Goal: Transaction & Acquisition: Download file/media

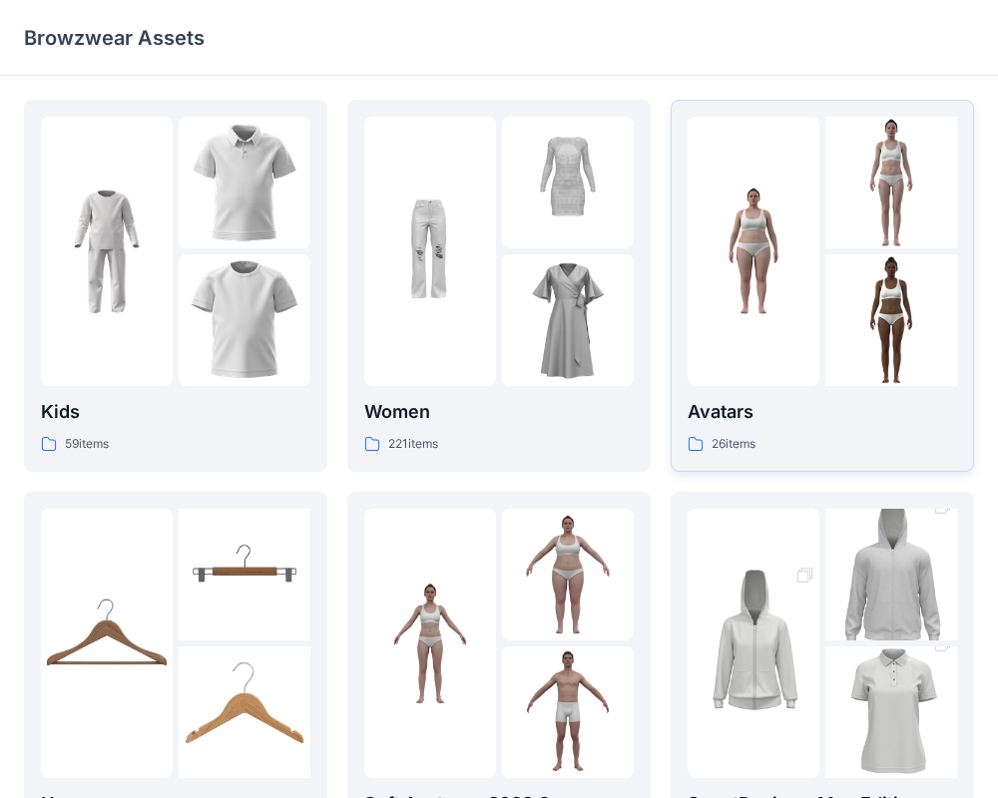
click at [849, 248] on div at bounding box center [891, 251] width 132 height 269
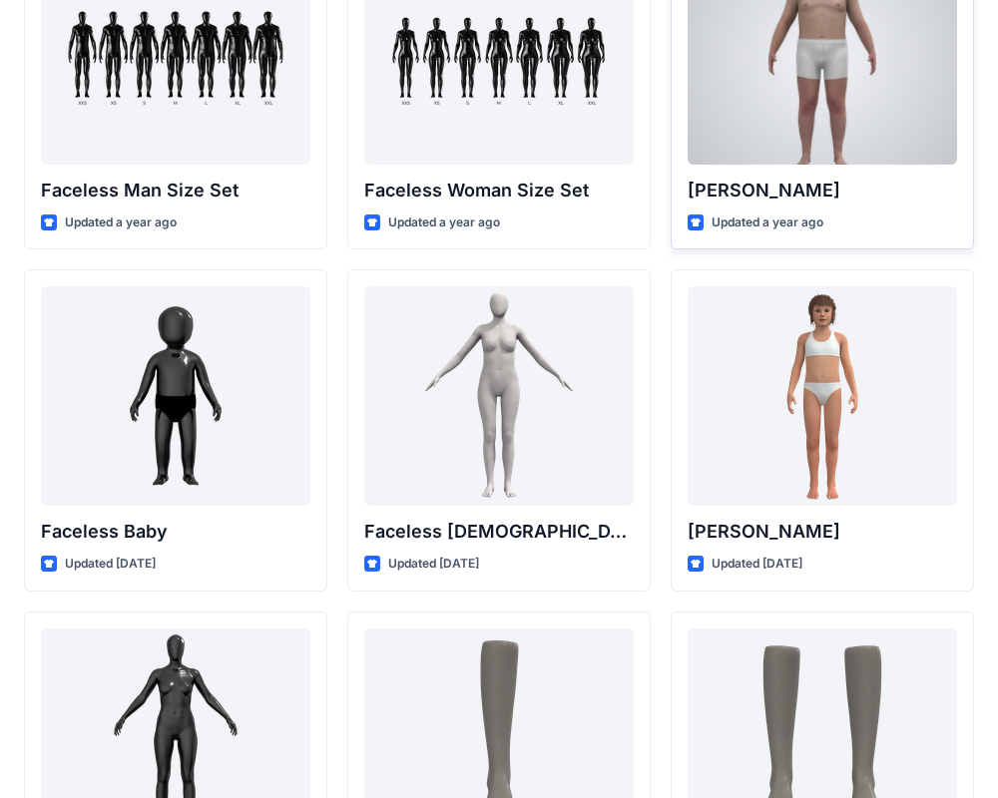
scroll to position [1184, 0]
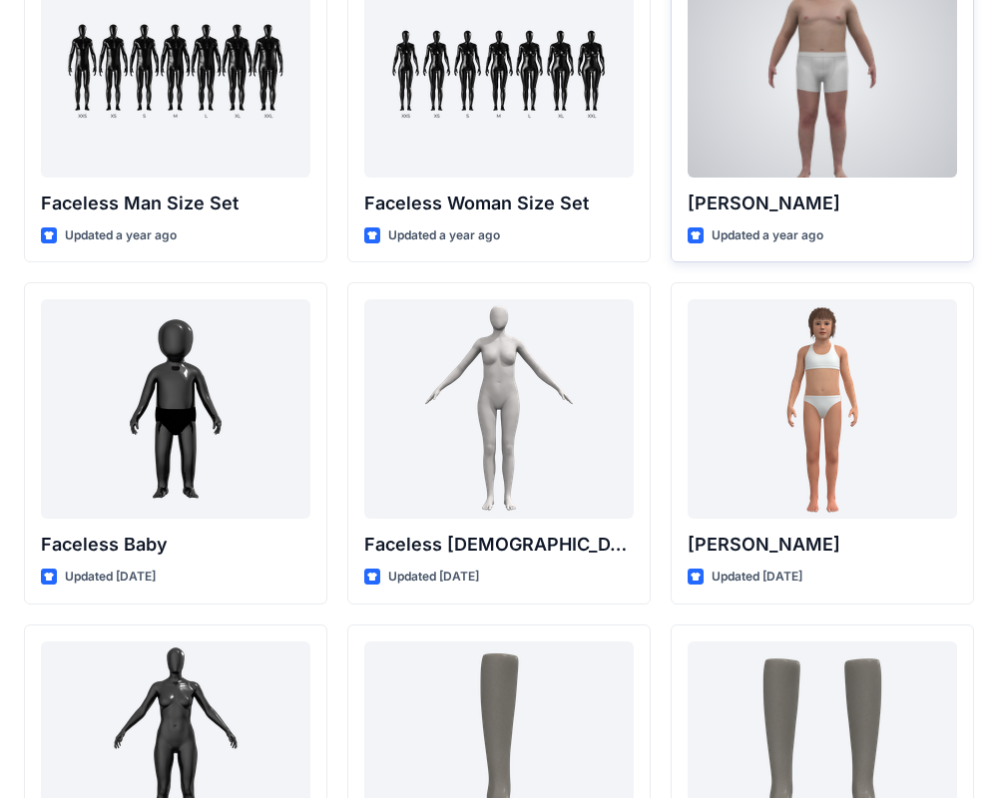
click at [837, 159] on div at bounding box center [821, 67] width 269 height 219
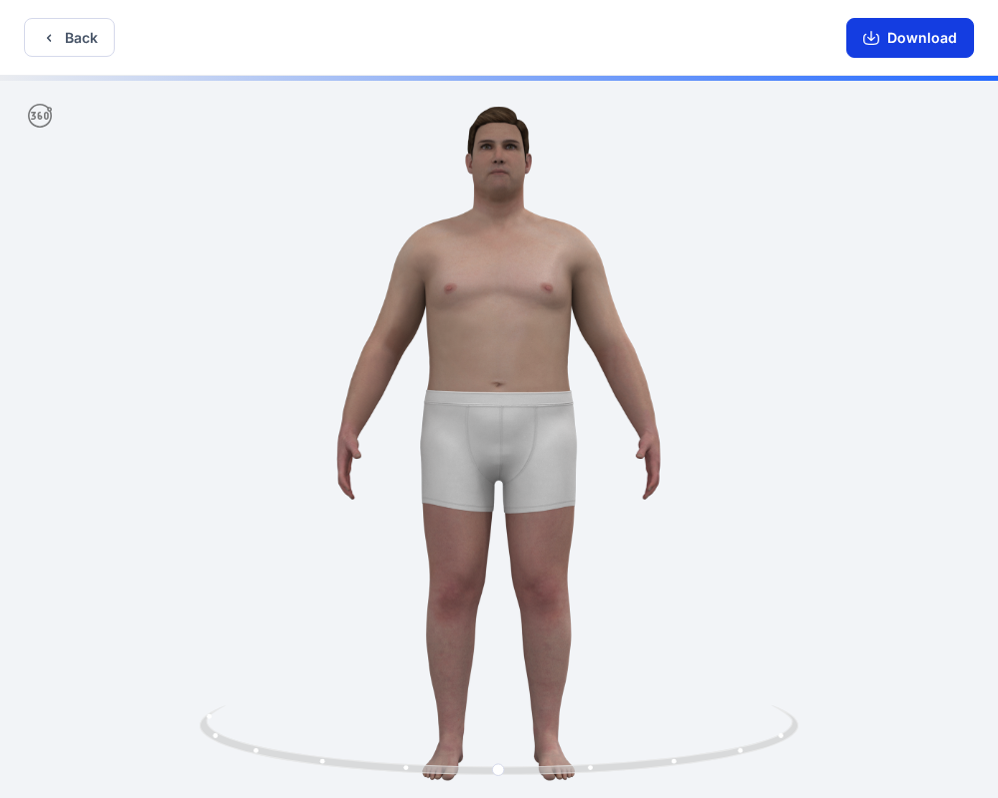
click at [899, 42] on button "Download" at bounding box center [910, 38] width 128 height 40
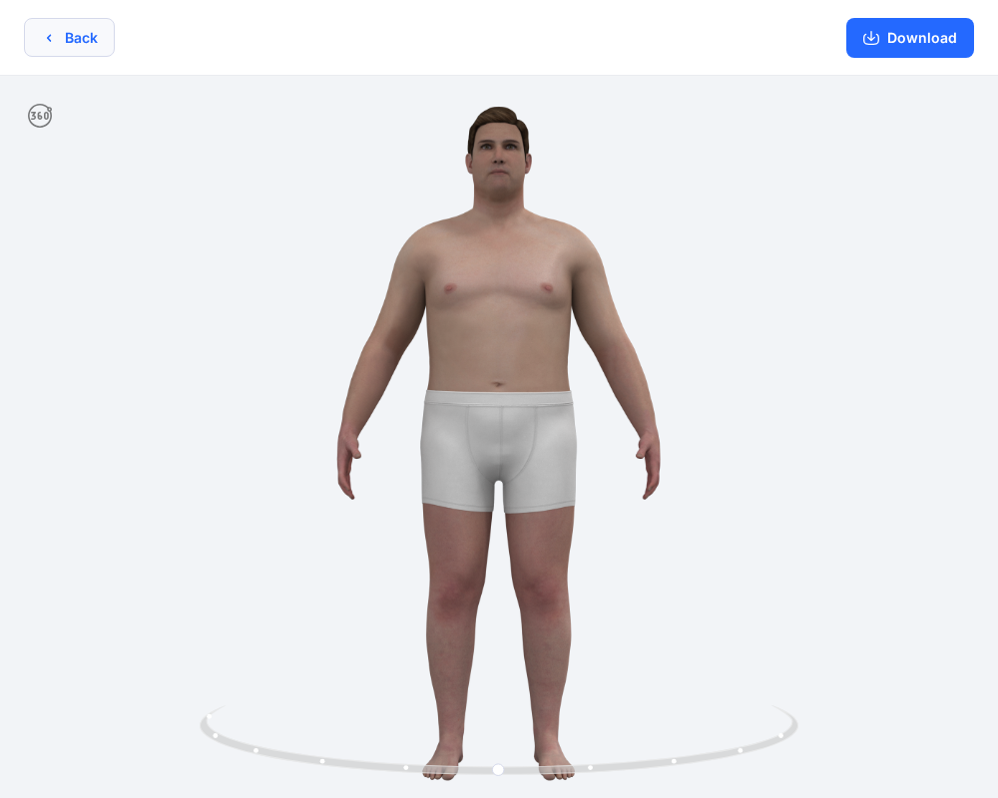
click at [78, 27] on button "Back" at bounding box center [69, 37] width 91 height 39
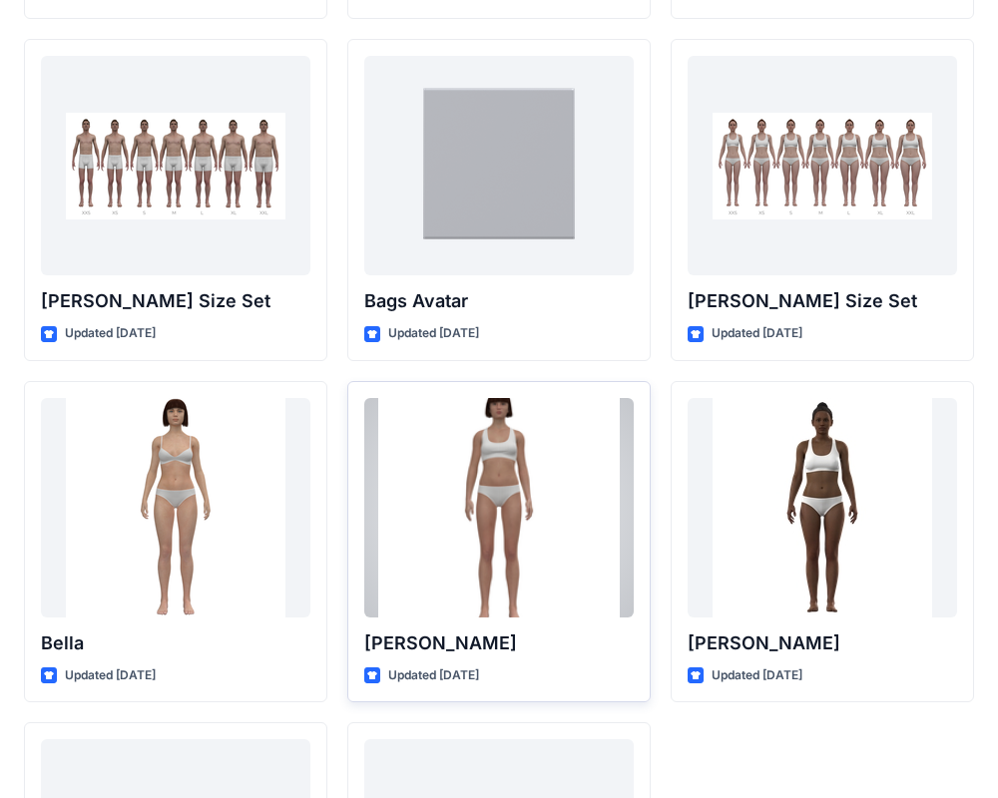
scroll to position [2382, 0]
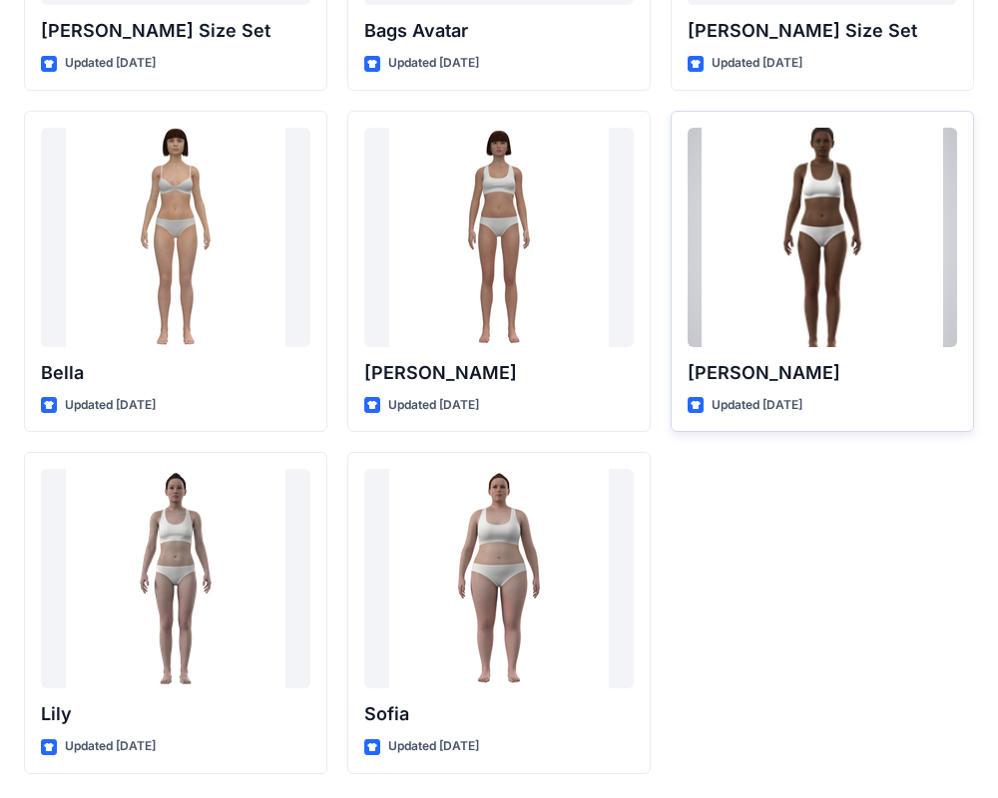
click at [806, 311] on div at bounding box center [821, 237] width 269 height 219
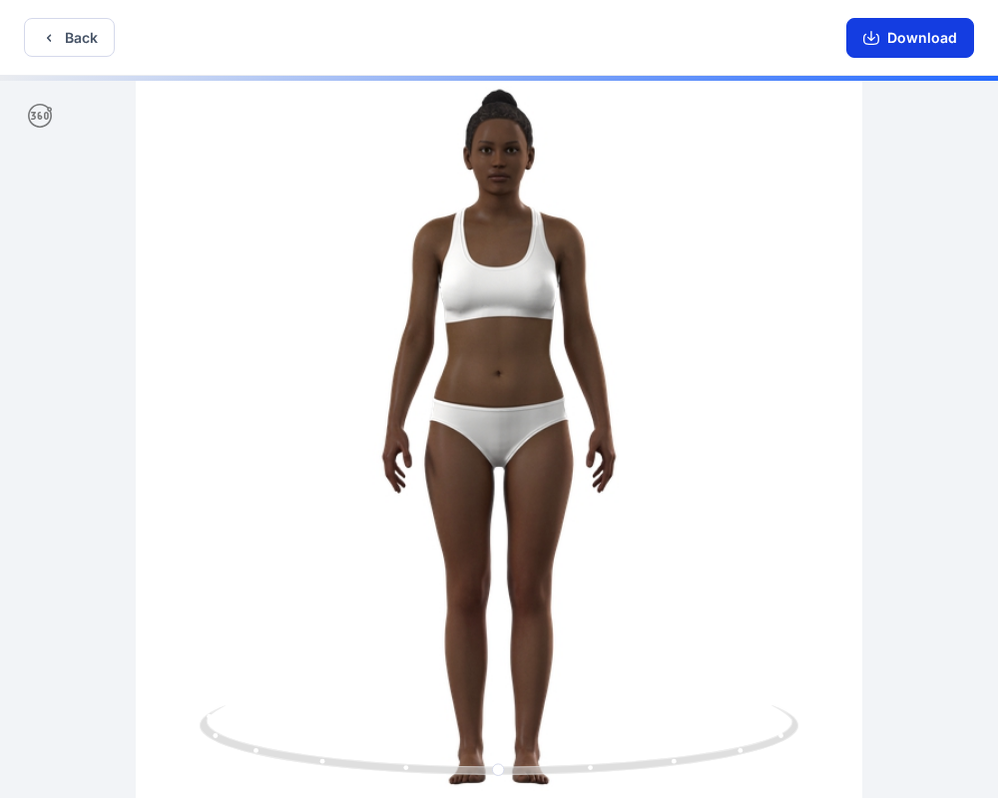
click at [902, 44] on button "Download" at bounding box center [910, 38] width 128 height 40
